Goal: Information Seeking & Learning: Learn about a topic

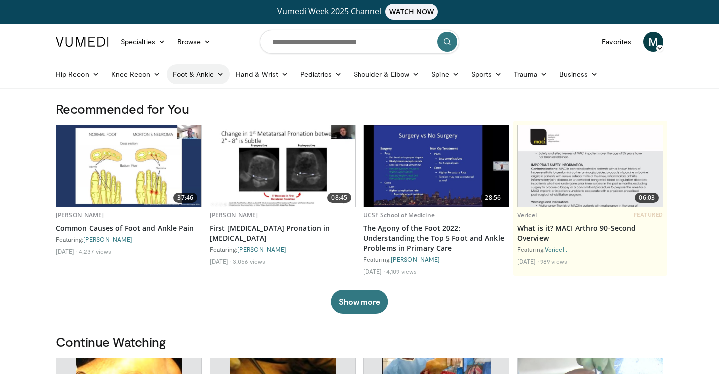
click at [190, 73] on link "Foot & Ankle" at bounding box center [198, 74] width 63 height 20
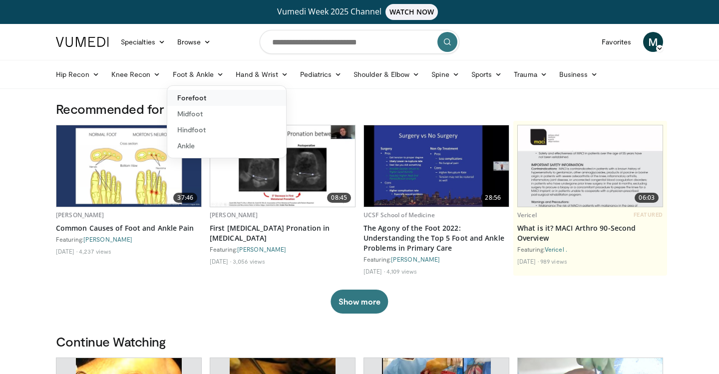
click at [194, 100] on link "Forefoot" at bounding box center [226, 98] width 119 height 16
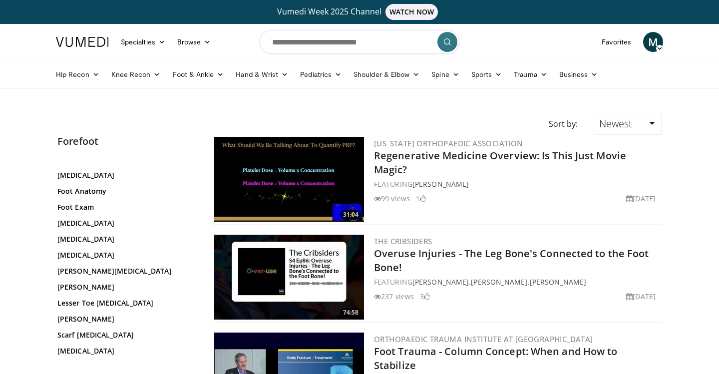
scroll to position [150, 0]
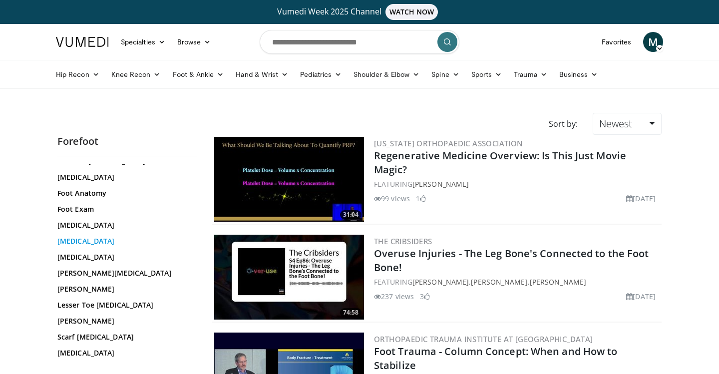
click at [86, 240] on link "Hallux Valgus" at bounding box center [124, 241] width 135 height 10
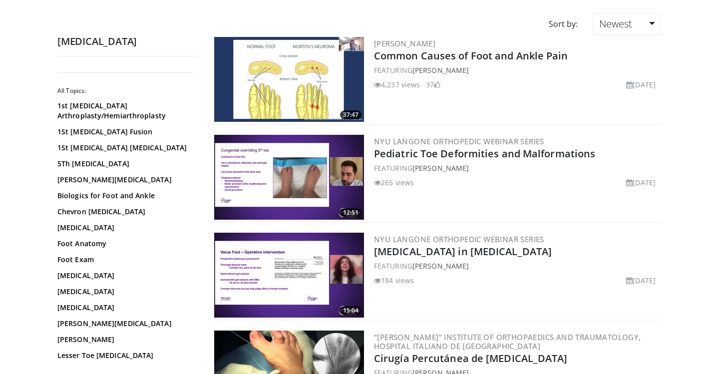
scroll to position [233, 0]
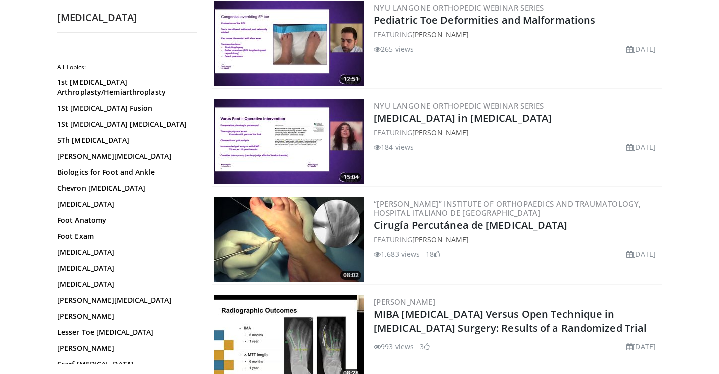
click at [296, 246] on img at bounding box center [289, 239] width 150 height 85
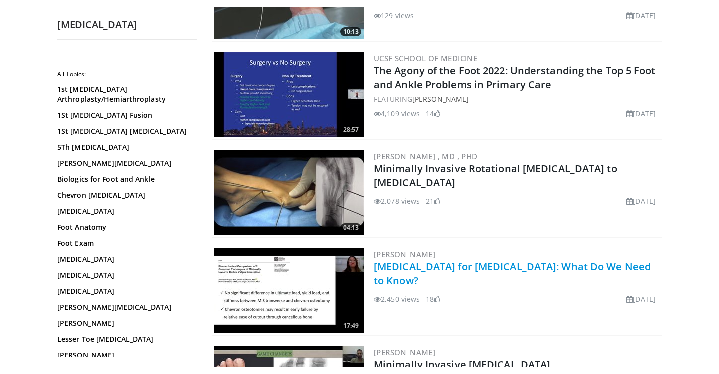
scroll to position [975, 0]
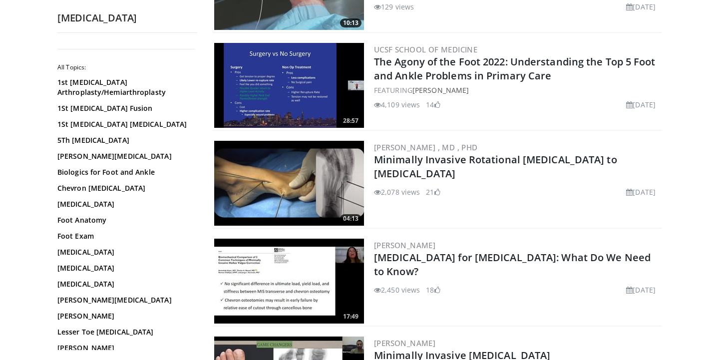
click at [560, 0] on div "129 views May 16, 2023" at bounding box center [517, 5] width 286 height 14
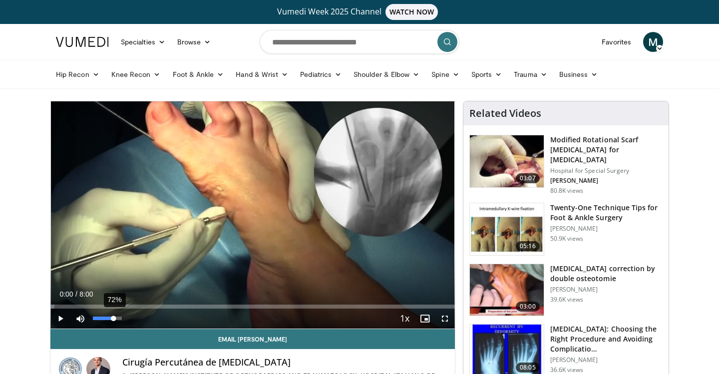
drag, startPoint x: 103, startPoint y: 318, endPoint x: 113, endPoint y: 319, distance: 10.0
click at [113, 319] on div "72%" at bounding box center [107, 318] width 28 height 3
click at [66, 318] on span "Video Player" at bounding box center [60, 319] width 20 height 20
click at [82, 318] on span "Video Player" at bounding box center [80, 319] width 20 height 20
click at [82, 320] on span "Video Player" at bounding box center [80, 319] width 20 height 20
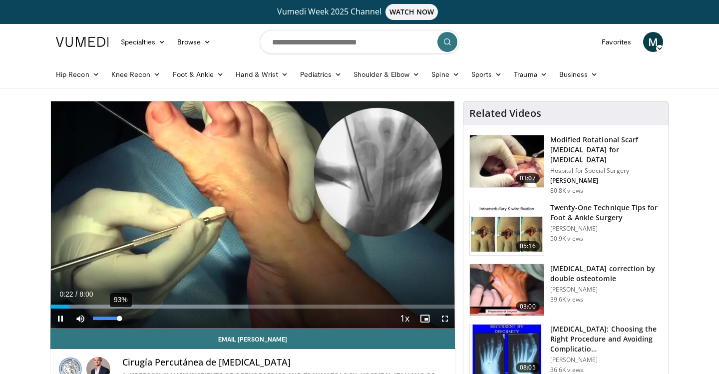
drag, startPoint x: 112, startPoint y: 319, endPoint x: 119, endPoint y: 319, distance: 7.0
click at [119, 319] on div "Volume Level" at bounding box center [106, 318] width 26 height 3
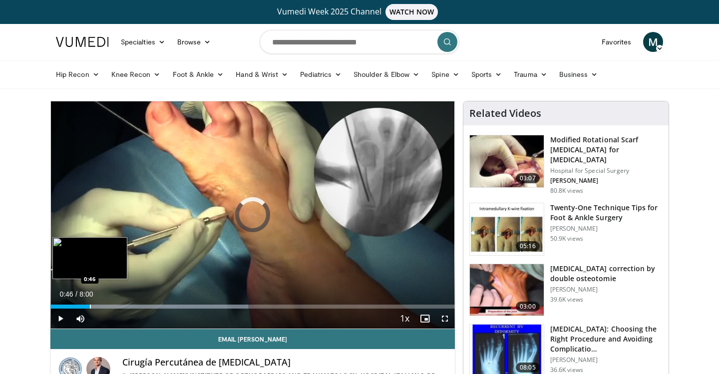
click at [90, 305] on div "Progress Bar" at bounding box center [90, 307] width 1 height 4
click at [103, 307] on div "Progress Bar" at bounding box center [103, 307] width 1 height 4
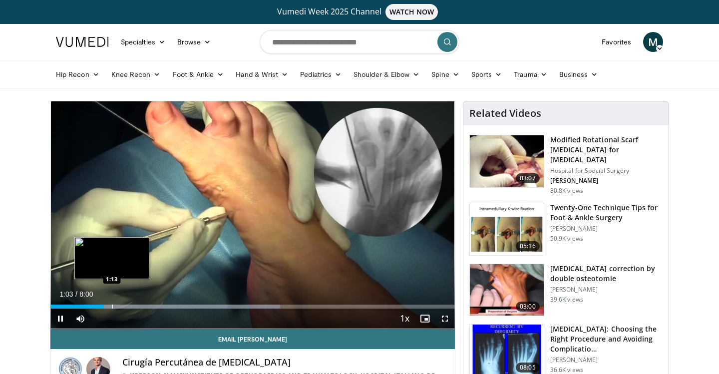
click at [112, 307] on div "Progress Bar" at bounding box center [112, 307] width 1 height 4
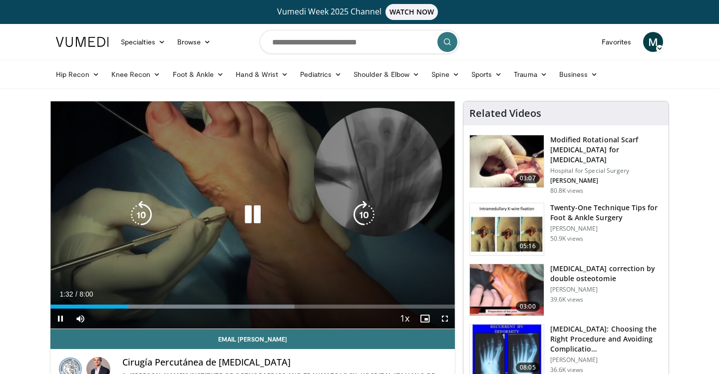
click at [137, 306] on video-js "**********" at bounding box center [252, 215] width 404 height 228
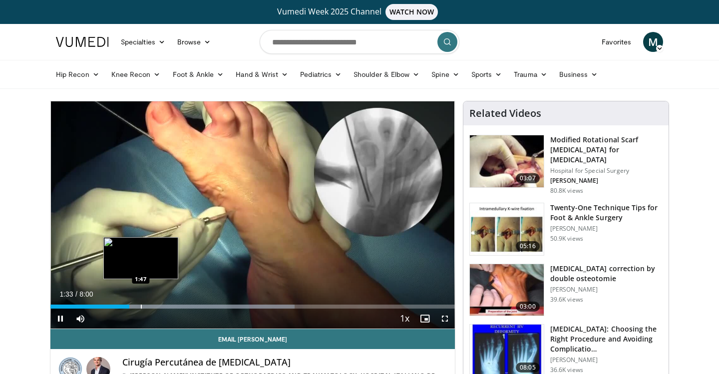
click at [141, 308] on div "Progress Bar" at bounding box center [141, 307] width 1 height 4
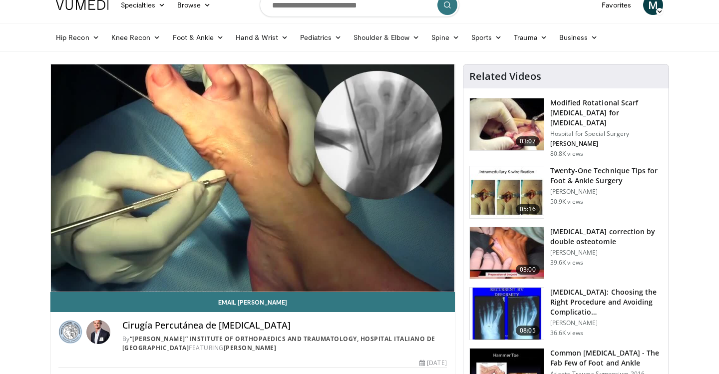
scroll to position [36, 0]
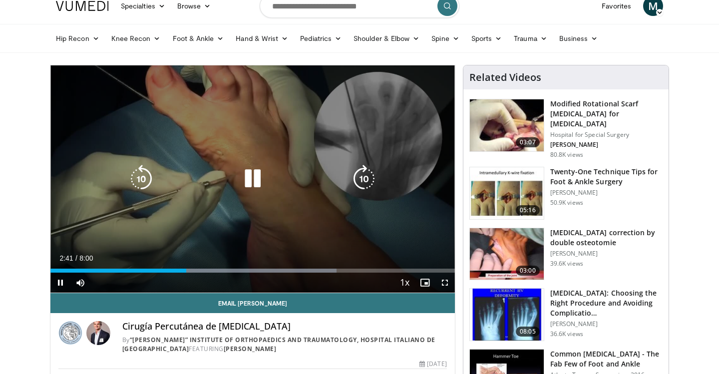
click at [253, 181] on icon "Video Player" at bounding box center [253, 179] width 28 height 28
click at [257, 171] on icon "Video Player" at bounding box center [253, 179] width 28 height 28
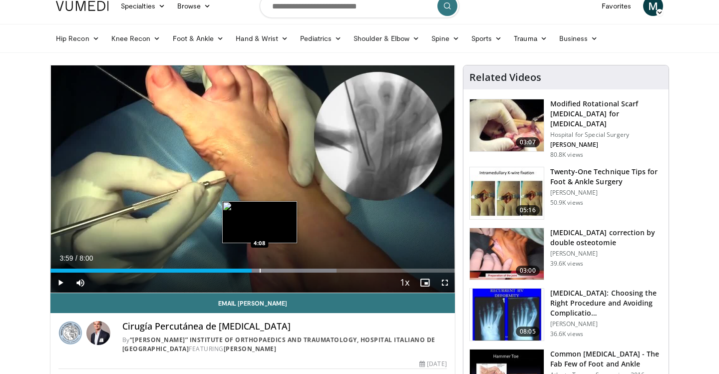
click at [260, 269] on div "Progress Bar" at bounding box center [260, 271] width 1 height 4
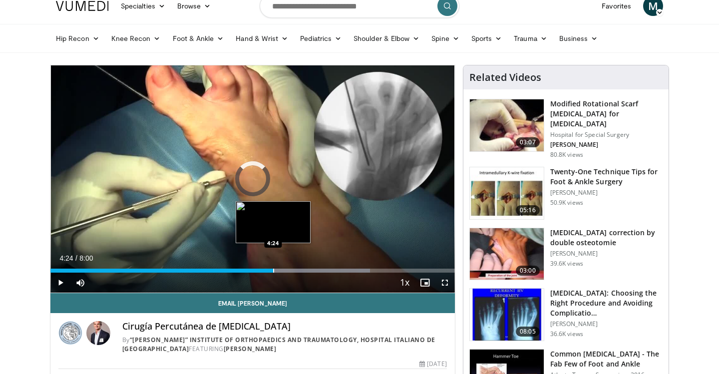
click at [273, 269] on div "Progress Bar" at bounding box center [273, 271] width 1 height 4
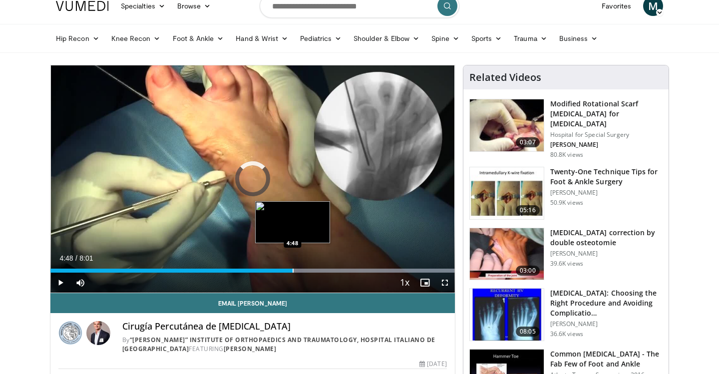
click at [293, 271] on div "Progress Bar" at bounding box center [293, 271] width 1 height 4
click at [310, 271] on div "Progress Bar" at bounding box center [310, 271] width 1 height 4
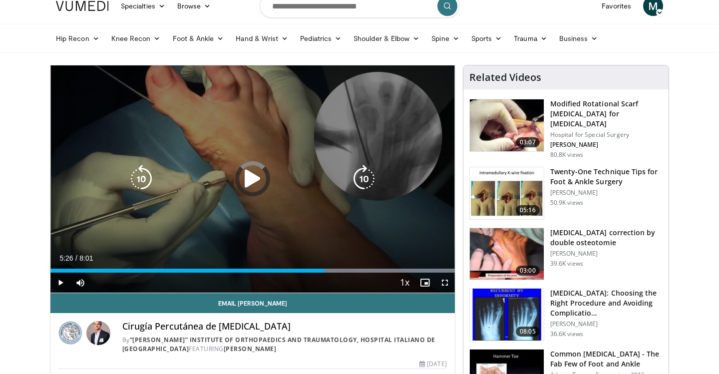
click at [325, 271] on div "Progress Bar" at bounding box center [343, 271] width 223 height 4
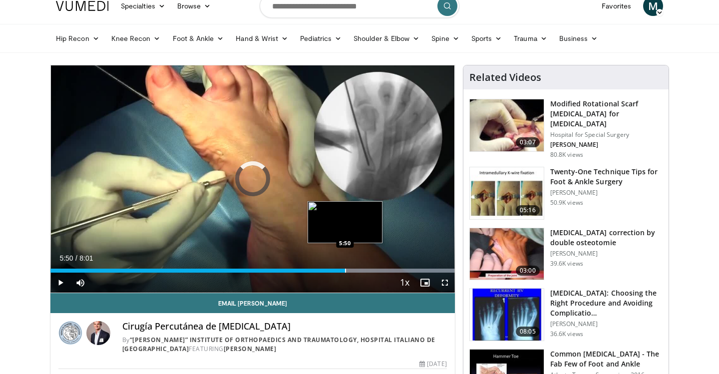
click at [345, 270] on div "Progress Bar" at bounding box center [345, 271] width 1 height 4
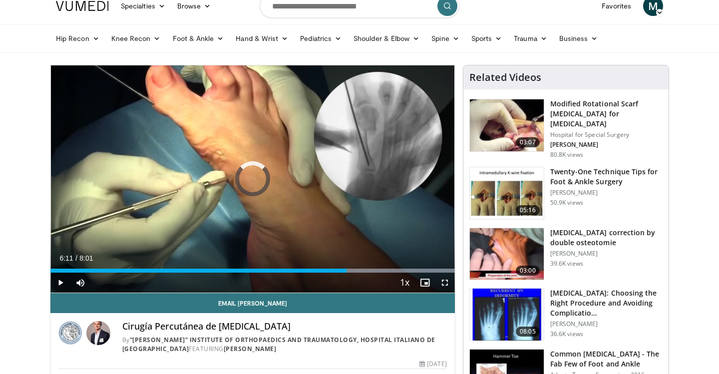
click at [363, 270] on div "Progress Bar" at bounding box center [363, 271] width 1 height 4
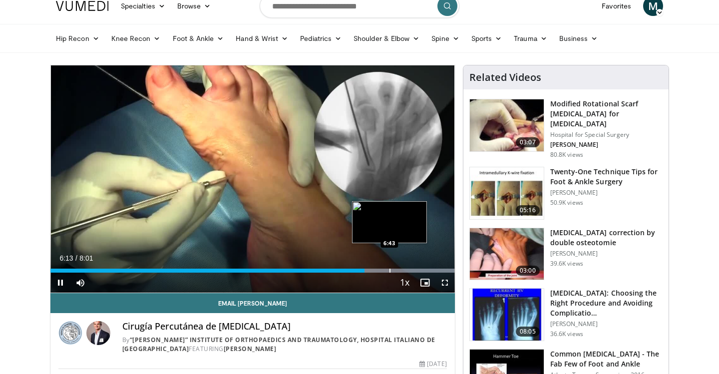
click at [390, 272] on div "Progress Bar" at bounding box center [390, 271] width 1 height 4
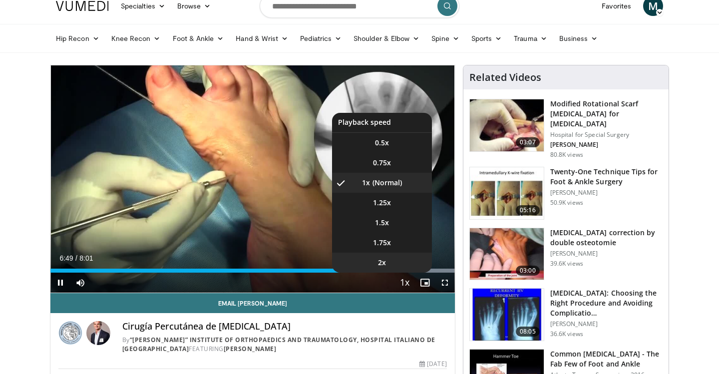
click at [410, 272] on li "2x" at bounding box center [382, 263] width 100 height 20
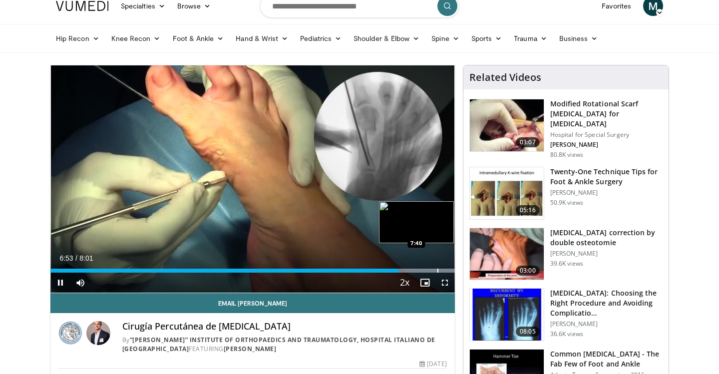
click at [437, 270] on div "Progress Bar" at bounding box center [437, 271] width 1 height 4
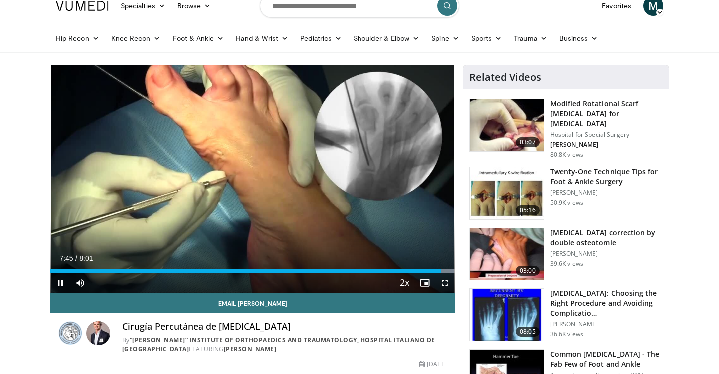
click at [60, 285] on span "Video Player" at bounding box center [60, 283] width 20 height 20
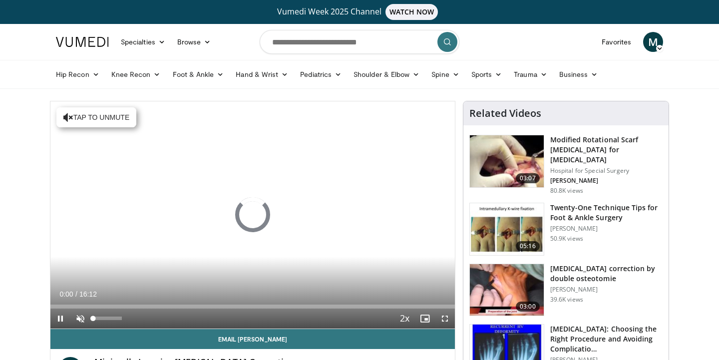
click at [84, 318] on span "Video Player" at bounding box center [80, 319] width 20 height 20
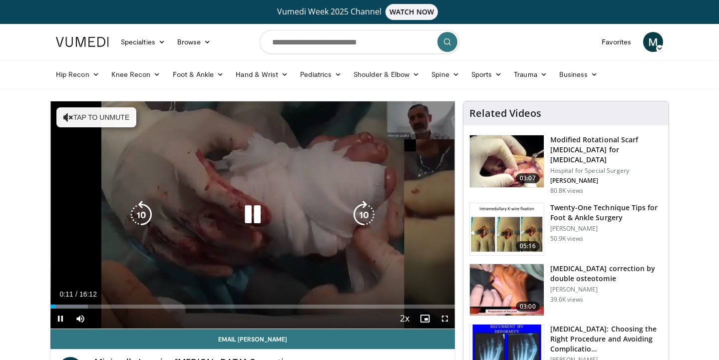
click at [227, 266] on div "10 seconds Tap to unmute" at bounding box center [252, 214] width 404 height 227
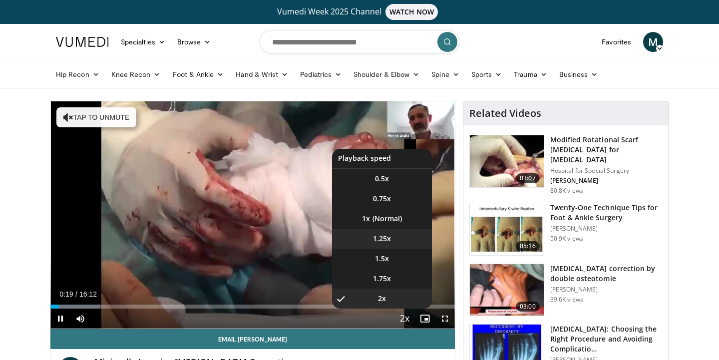
click at [389, 243] on span "1.25x" at bounding box center [382, 239] width 18 height 10
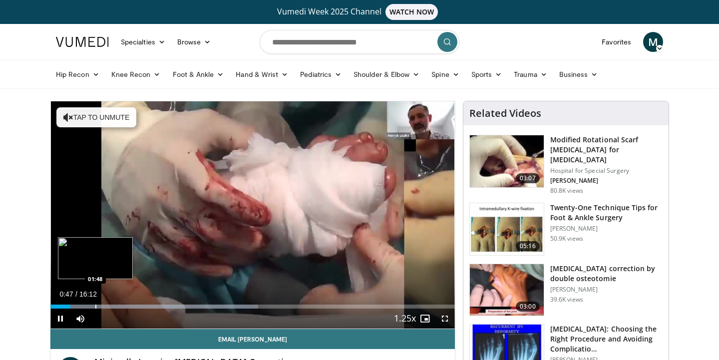
click at [95, 307] on div "Progress Bar" at bounding box center [95, 307] width 1 height 4
click at [105, 305] on div "Progress Bar" at bounding box center [105, 307] width 1 height 4
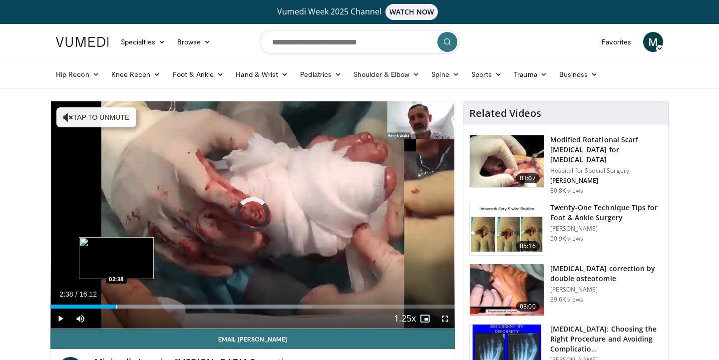
click at [116, 306] on div "Progress Bar" at bounding box center [116, 307] width 1 height 4
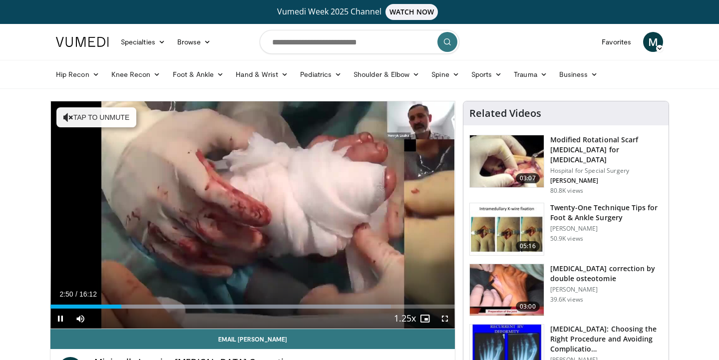
click at [445, 321] on span "Video Player" at bounding box center [445, 319] width 20 height 20
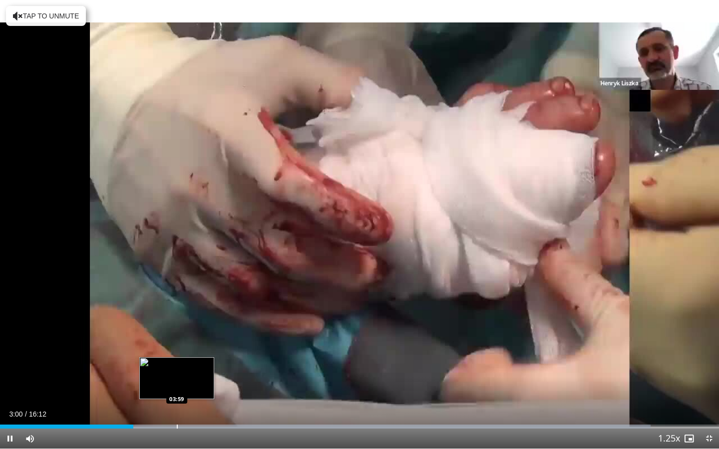
click at [177, 374] on div "Progress Bar" at bounding box center [177, 427] width 1 height 4
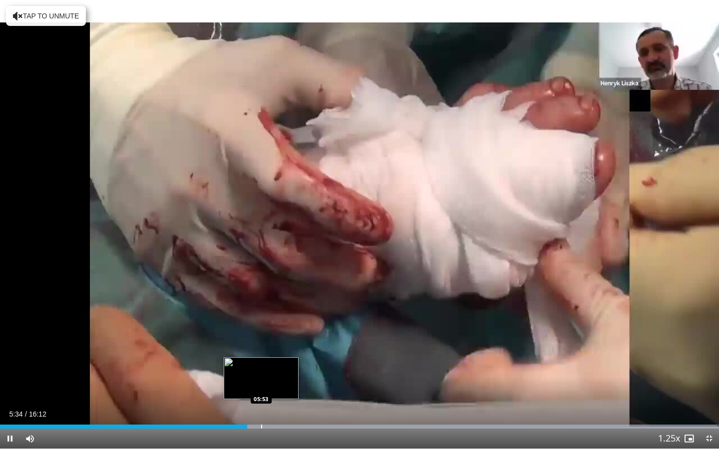
click at [261, 374] on div "Progress Bar" at bounding box center [261, 427] width 1 height 4
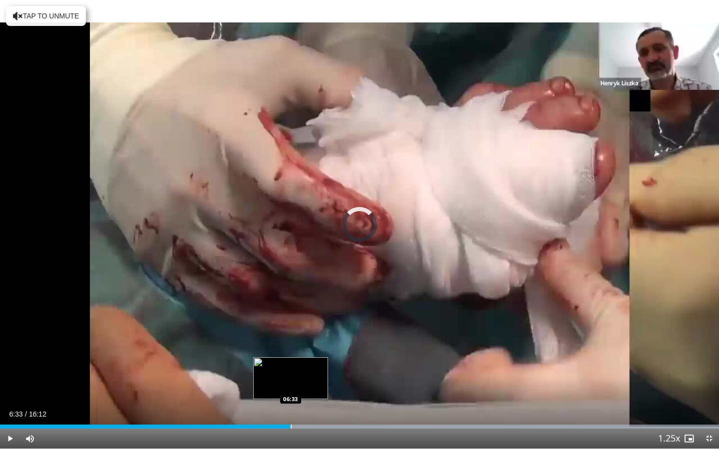
click at [291, 374] on div "Loaded : 99.99% 06:33 06:33" at bounding box center [359, 423] width 719 height 9
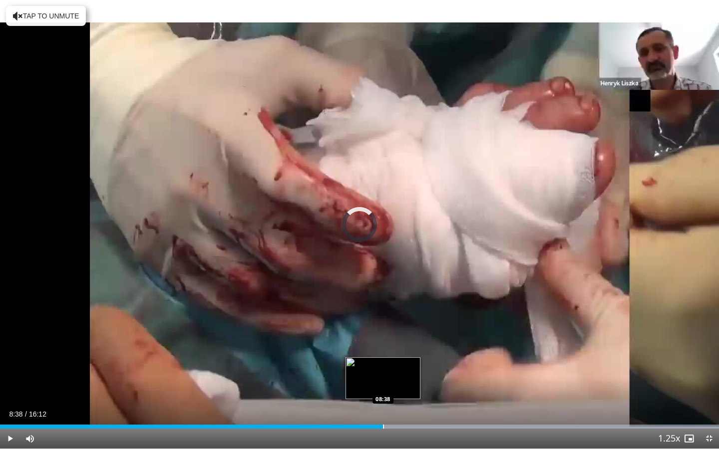
click at [383, 374] on div "Progress Bar" at bounding box center [383, 427] width 1 height 4
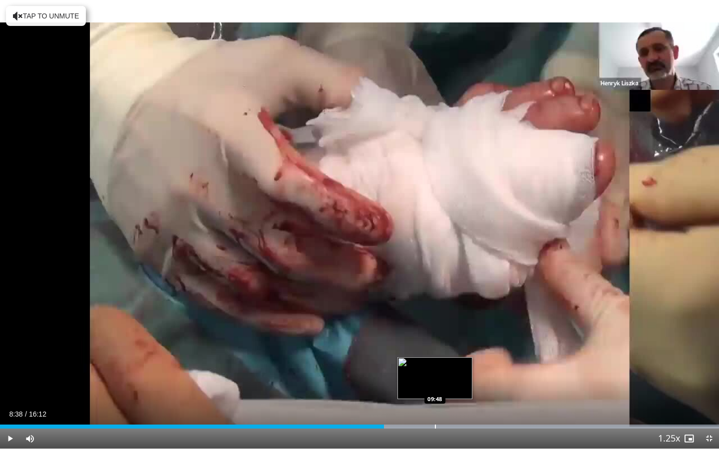
click at [435, 374] on div "Progress Bar" at bounding box center [435, 427] width 1 height 4
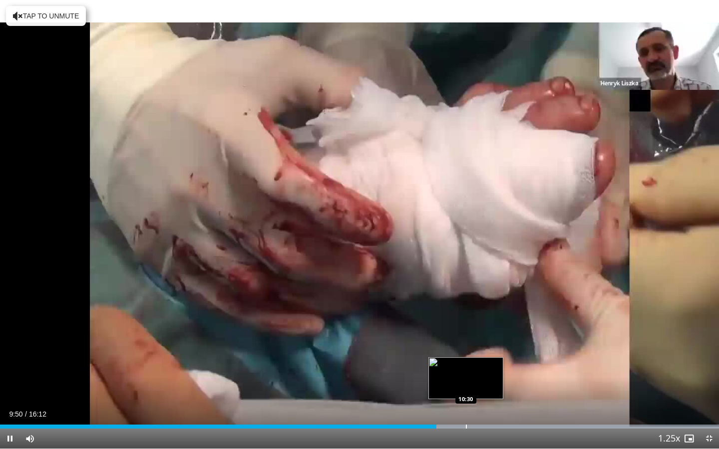
click at [466, 374] on div "Progress Bar" at bounding box center [466, 427] width 1 height 4
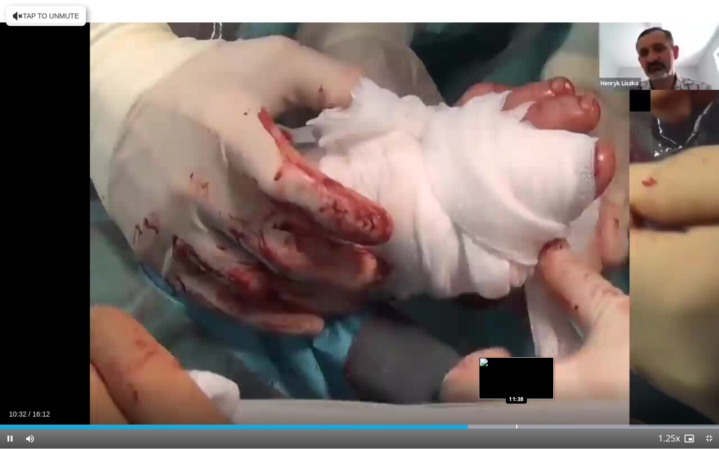
click at [516, 374] on video-js "**********" at bounding box center [359, 224] width 719 height 449
click at [523, 374] on div "Progress Bar" at bounding box center [523, 427] width 1 height 4
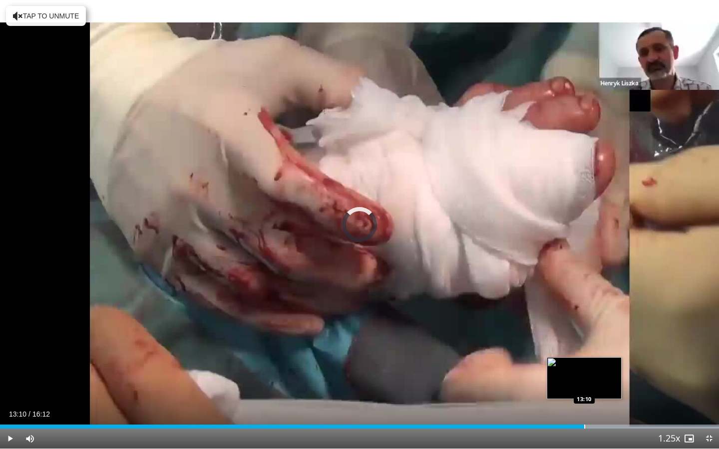
click at [584, 374] on div "Progress Bar" at bounding box center [584, 427] width 1 height 4
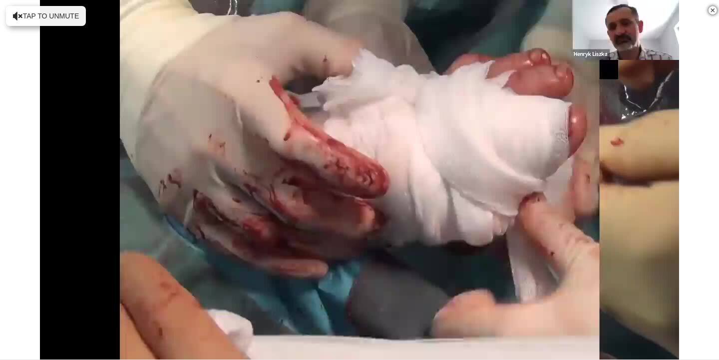
scroll to position [931, 0]
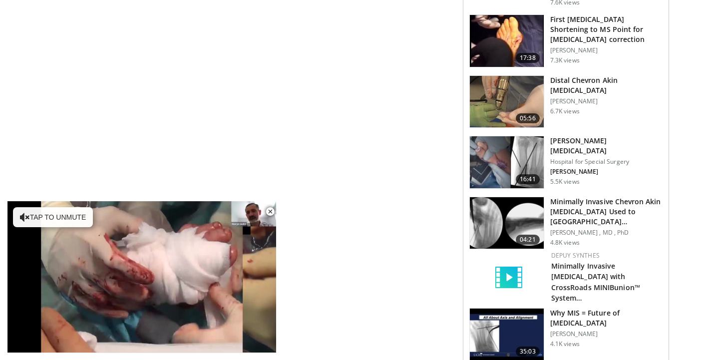
click at [500, 156] on img at bounding box center [507, 162] width 74 height 52
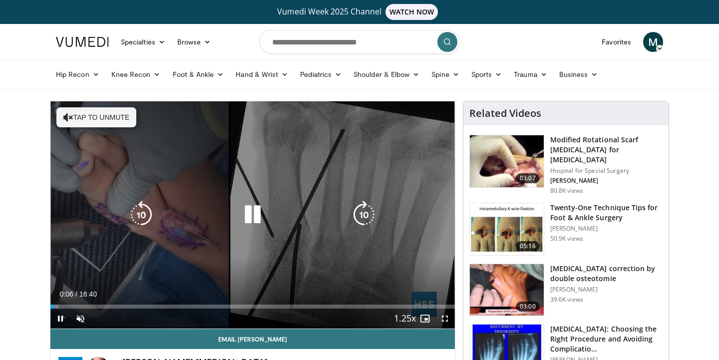
click at [258, 216] on icon "Video Player" at bounding box center [253, 215] width 28 height 28
click at [241, 217] on icon "Video Player" at bounding box center [253, 215] width 28 height 28
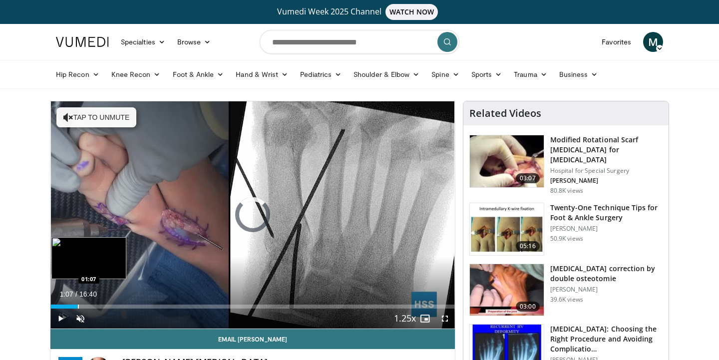
click at [78, 306] on div "Progress Bar" at bounding box center [78, 307] width 1 height 4
click at [91, 305] on div "Progress Bar" at bounding box center [91, 307] width 1 height 4
click at [106, 305] on div "Progress Bar" at bounding box center [106, 307] width 1 height 4
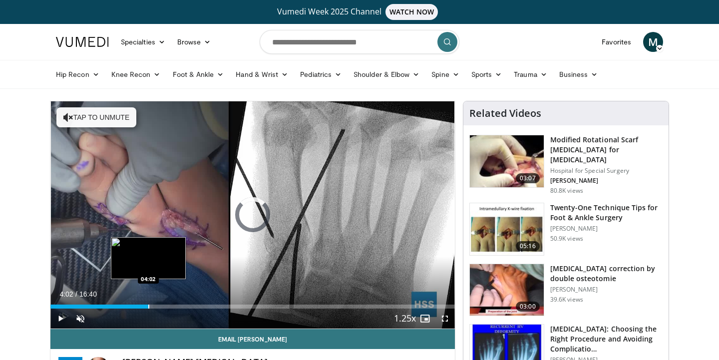
click at [148, 307] on div "Progress Bar" at bounding box center [148, 307] width 1 height 4
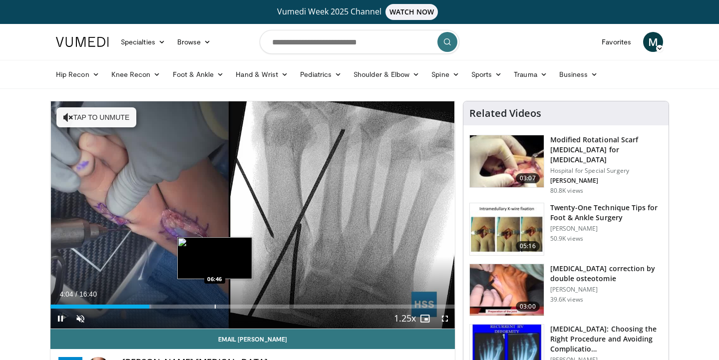
click at [219, 306] on video-js "**********" at bounding box center [252, 215] width 404 height 228
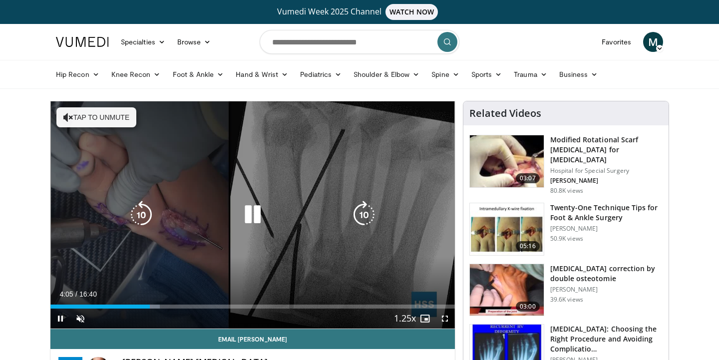
click at [0, 0] on div "Progress Bar" at bounding box center [0, 0] width 0 height 0
click at [252, 217] on icon "Video Player" at bounding box center [253, 215] width 28 height 28
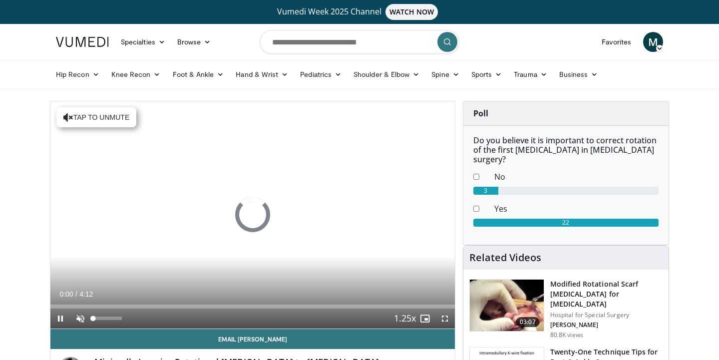
click at [82, 319] on span "Video Player" at bounding box center [80, 319] width 20 height 20
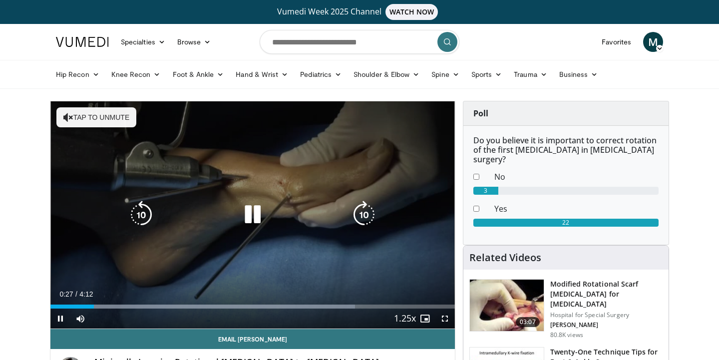
click at [244, 219] on icon "Video Player" at bounding box center [253, 215] width 28 height 28
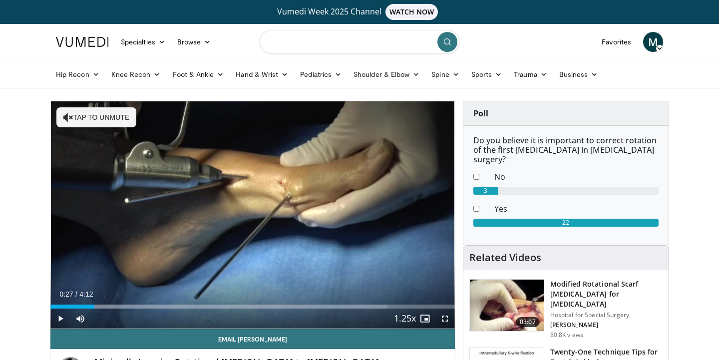
click at [296, 45] on input "Search topics, interventions" at bounding box center [360, 42] width 200 height 24
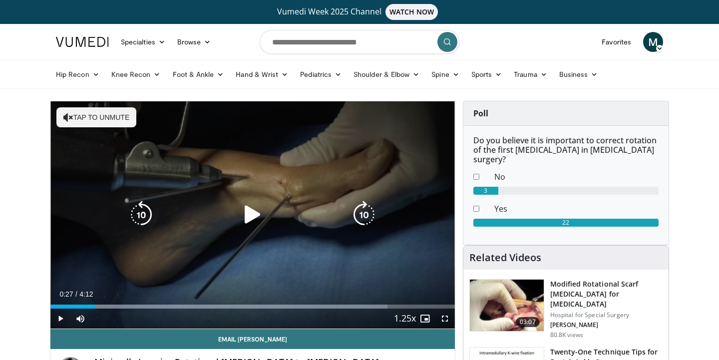
click at [249, 218] on icon "Video Player" at bounding box center [253, 215] width 28 height 28
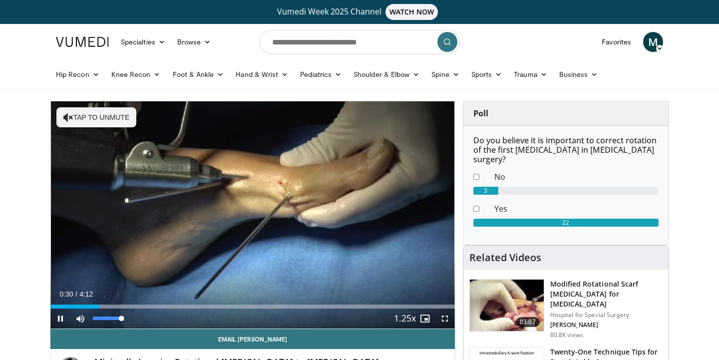
click at [78, 320] on span "Video Player" at bounding box center [80, 319] width 20 height 20
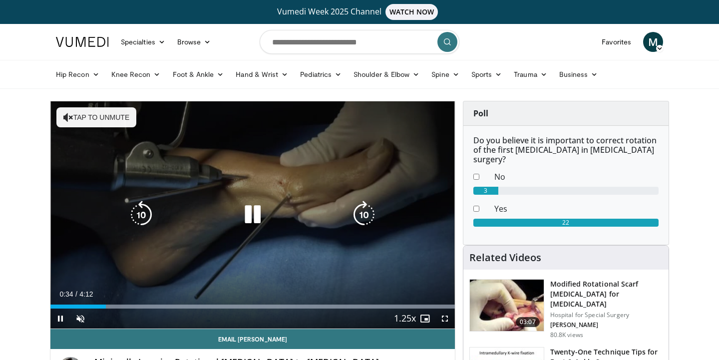
click at [255, 215] on icon "Video Player" at bounding box center [253, 215] width 28 height 28
click at [249, 219] on icon "Video Player" at bounding box center [253, 215] width 28 height 28
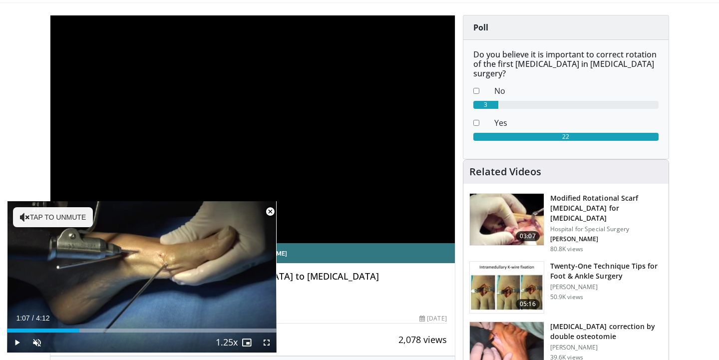
scroll to position [383, 0]
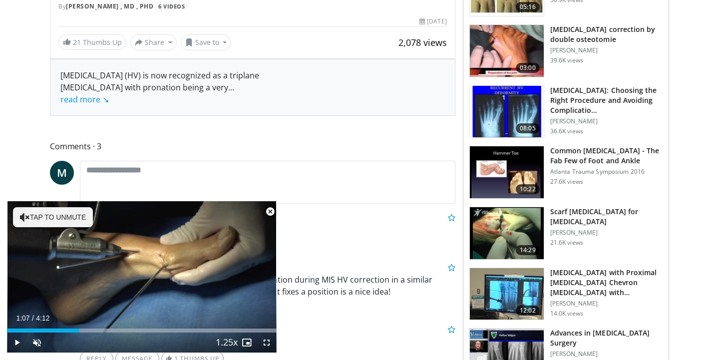
click at [268, 212] on span "Video Player" at bounding box center [270, 212] width 20 height 20
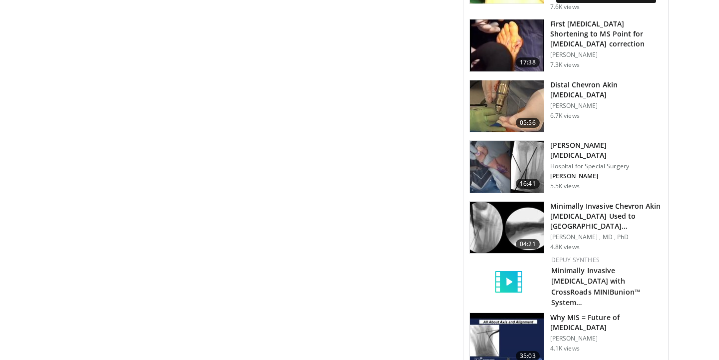
scroll to position [1090, 0]
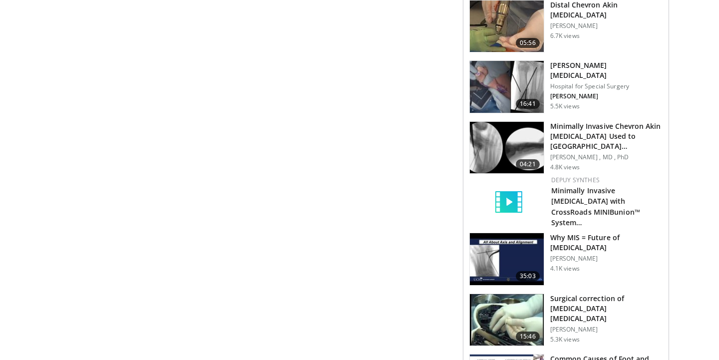
click at [507, 132] on img at bounding box center [507, 148] width 74 height 52
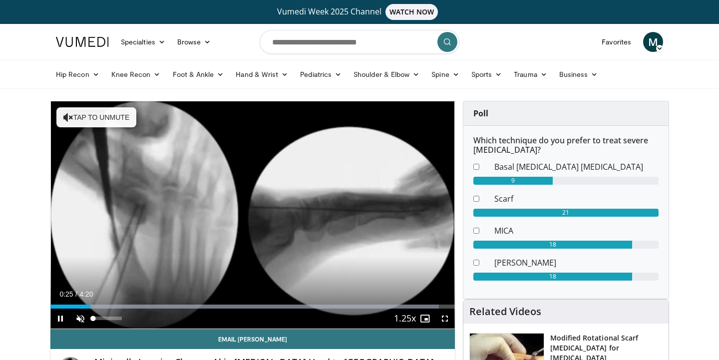
click at [84, 320] on span "Video Player" at bounding box center [80, 319] width 20 height 20
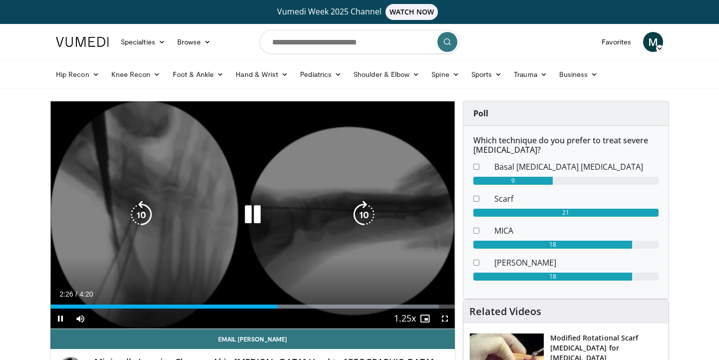
click at [251, 217] on icon "Video Player" at bounding box center [253, 215] width 28 height 28
